Goal: Find specific page/section: Find specific page/section

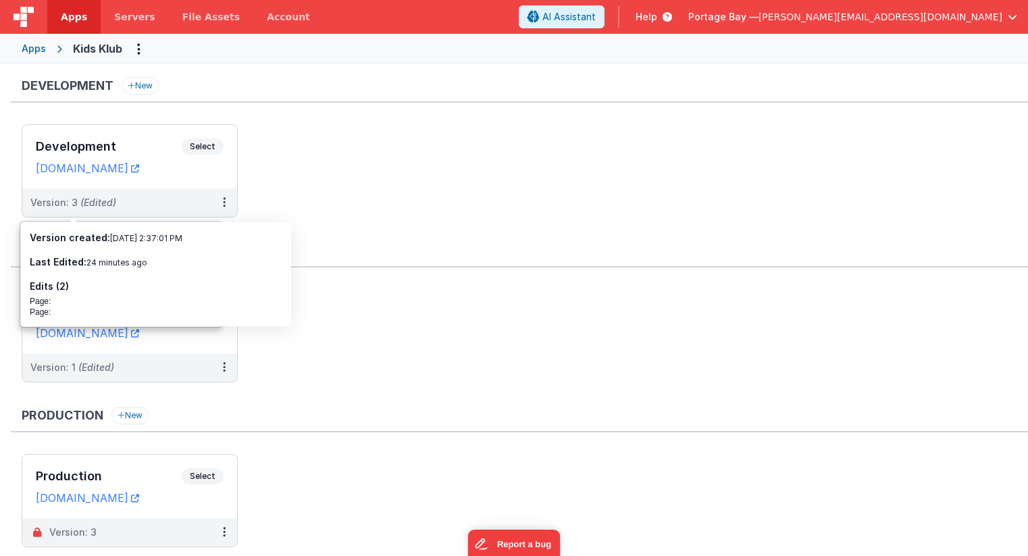
click at [76, 9] on link "Apps" at bounding box center [73, 17] width 53 height 34
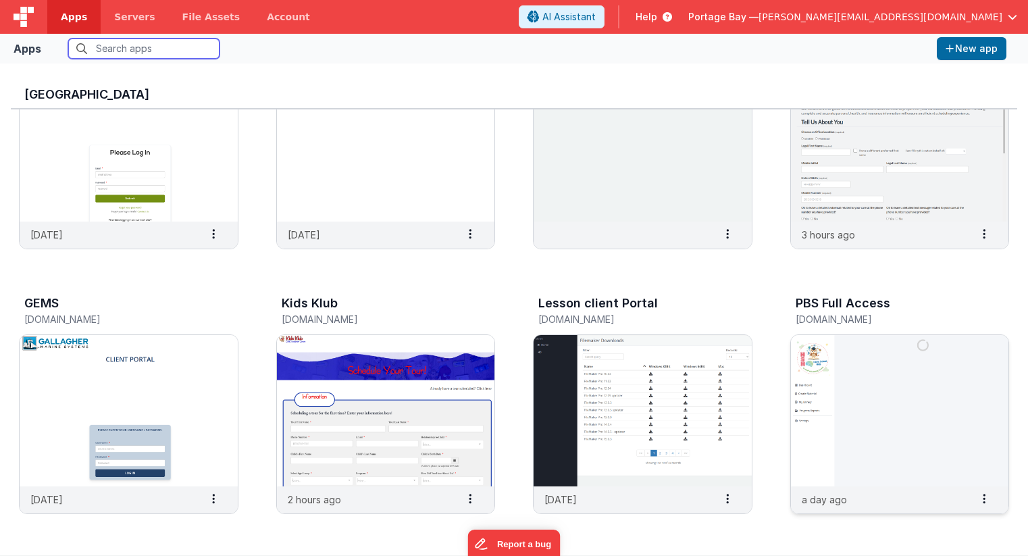
scroll to position [106, 0]
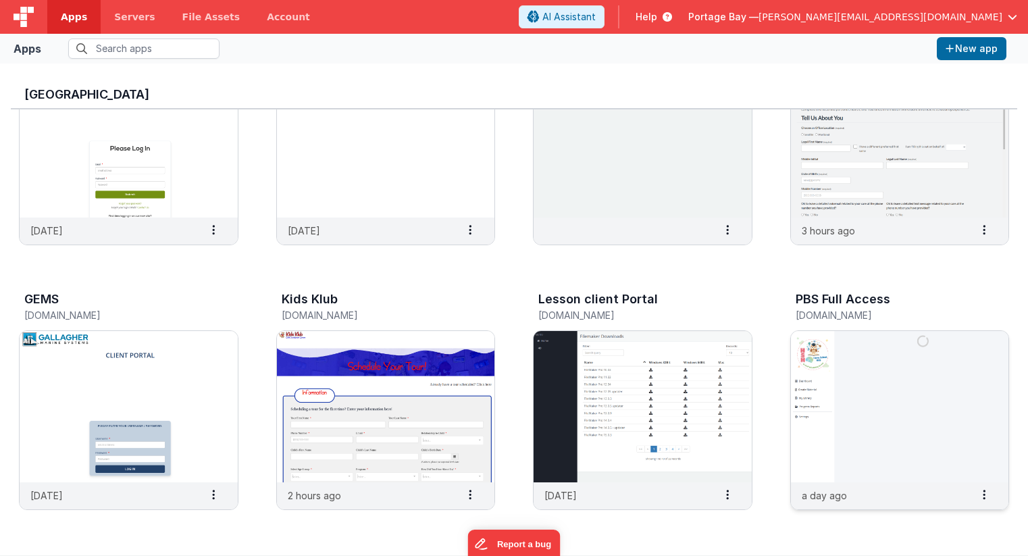
click at [938, 409] on img at bounding box center [900, 406] width 218 height 151
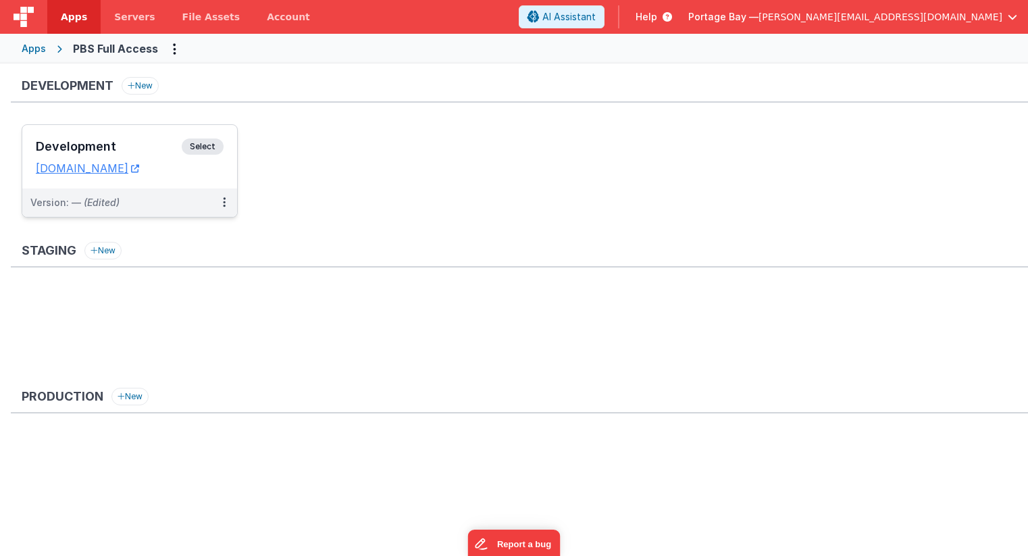
click at [205, 140] on span "Select" at bounding box center [203, 146] width 42 height 16
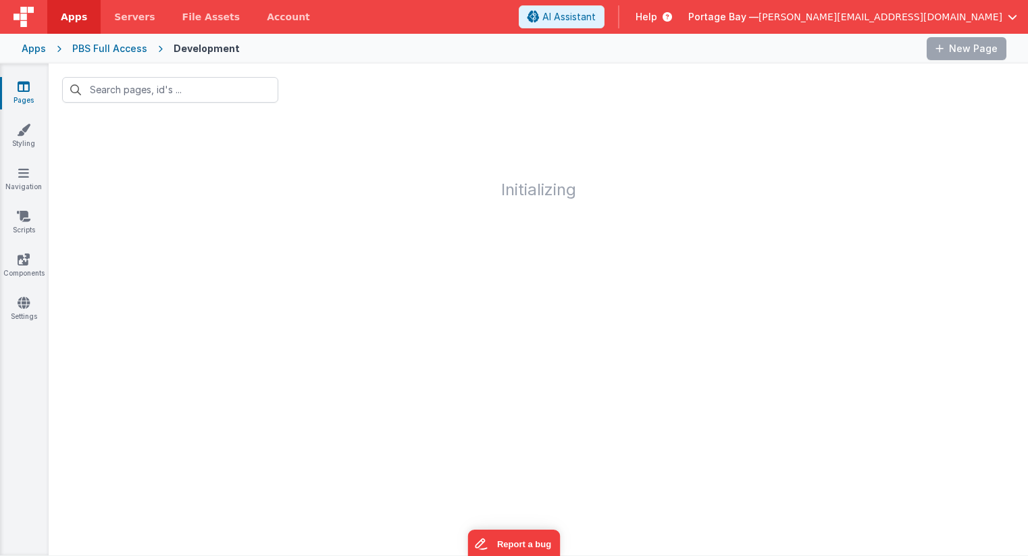
click at [105, 49] on div "PBS Full Access" at bounding box center [109, 49] width 75 height 14
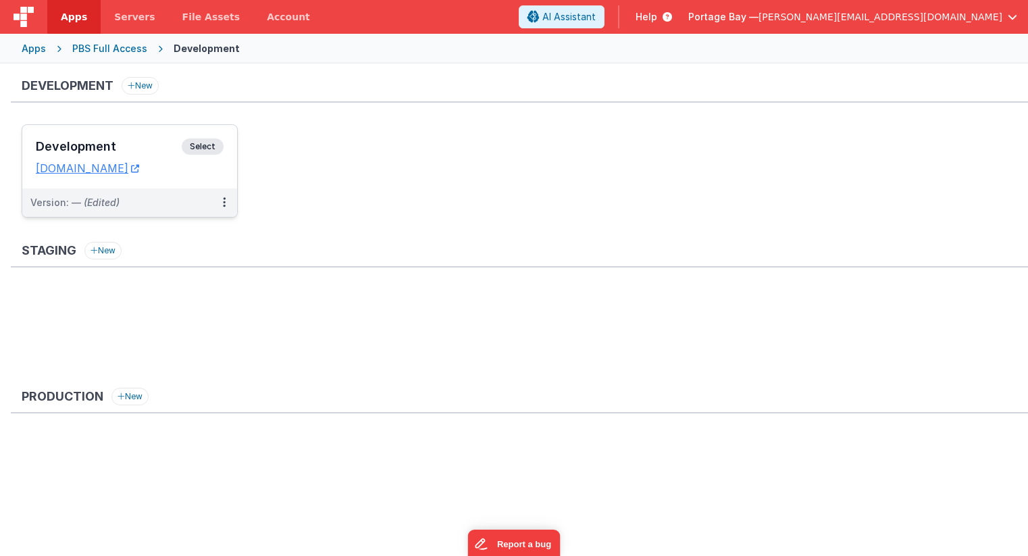
click at [196, 149] on span "Select" at bounding box center [203, 146] width 42 height 16
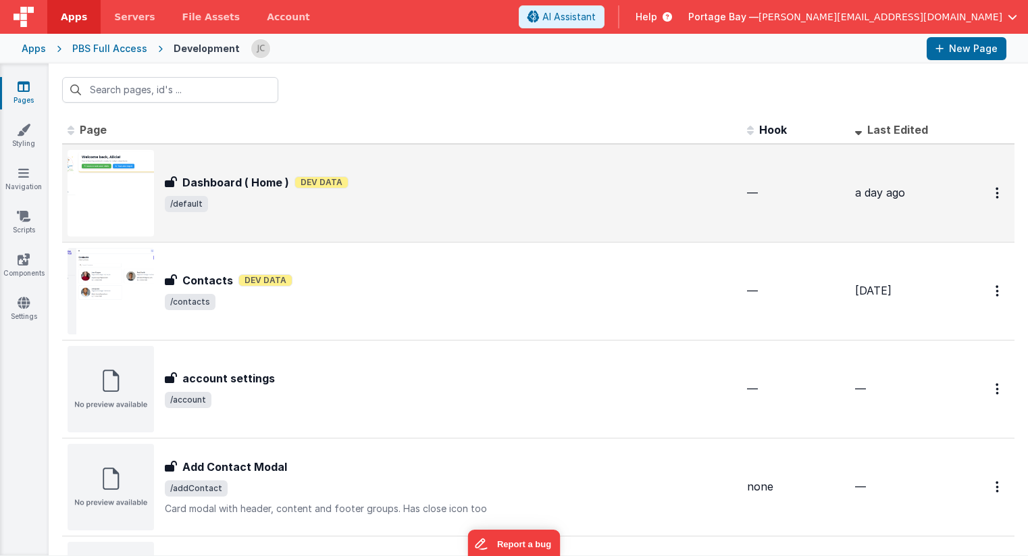
click at [532, 175] on div "Dashboard ( Home ) Dev Data" at bounding box center [450, 182] width 571 height 16
